Goal: Find specific page/section: Find specific page/section

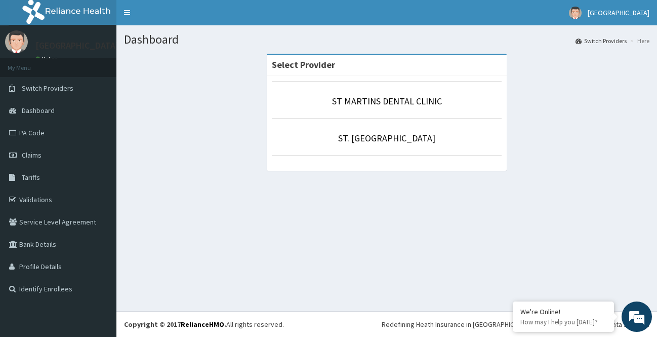
click at [389, 145] on li "ST. [GEOGRAPHIC_DATA]" at bounding box center [387, 136] width 230 height 37
click at [390, 142] on link "ST. [GEOGRAPHIC_DATA]" at bounding box center [386, 138] width 97 height 12
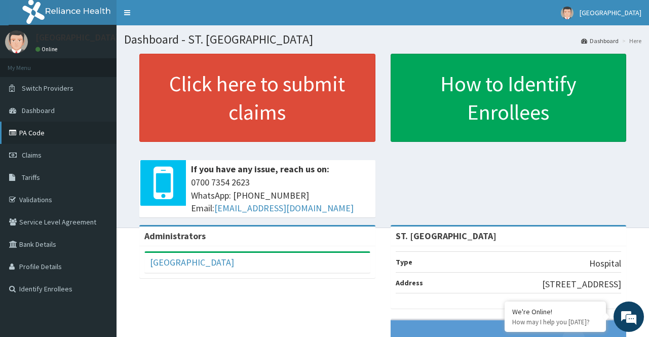
click at [51, 133] on link "PA Code" at bounding box center [58, 133] width 116 height 22
